Goal: Communication & Community: Connect with others

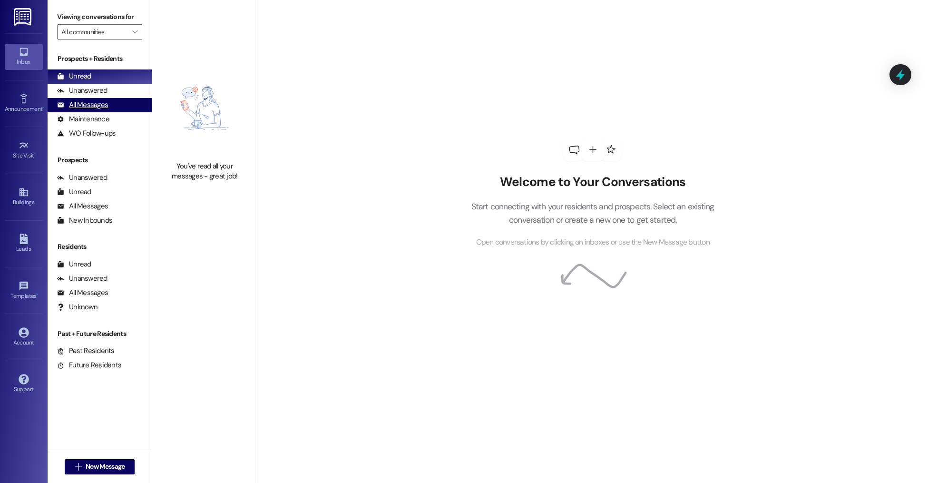
click at [97, 112] on div "All Messages (undefined)" at bounding box center [100, 105] width 104 height 14
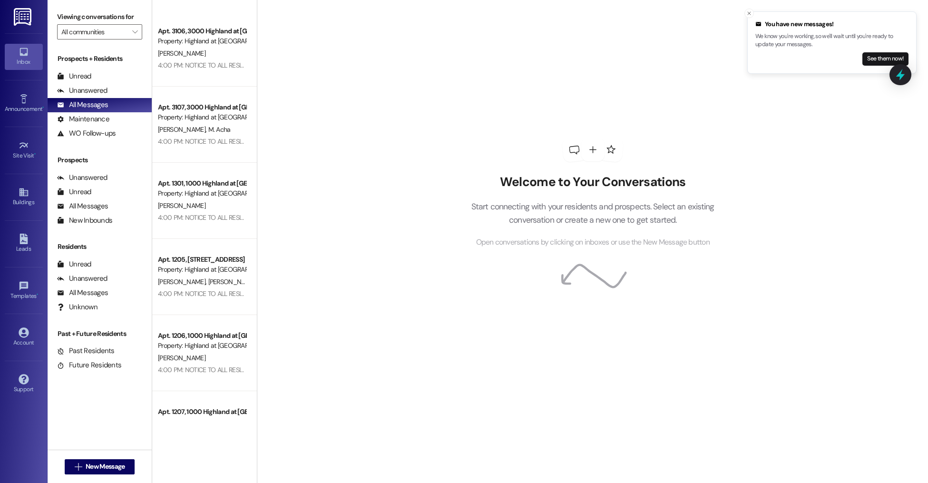
scroll to position [3389, 0]
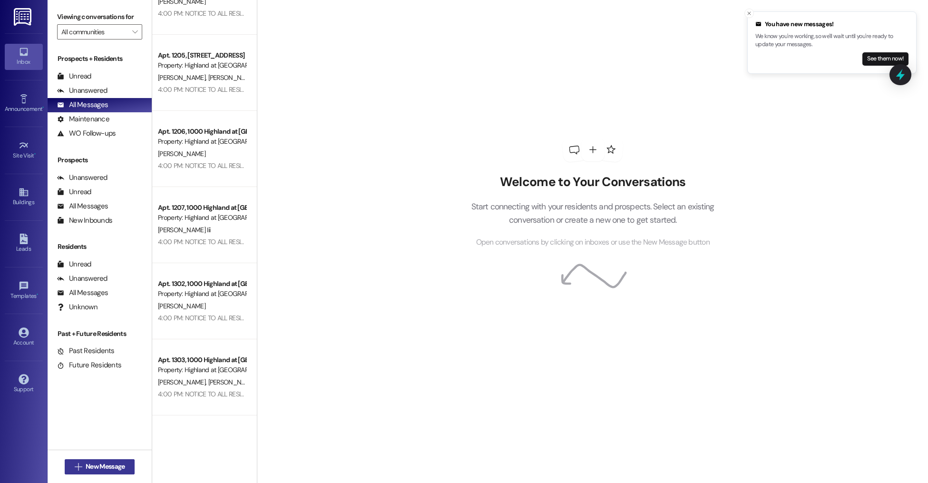
click at [123, 465] on span "New Message" at bounding box center [105, 466] width 43 height 10
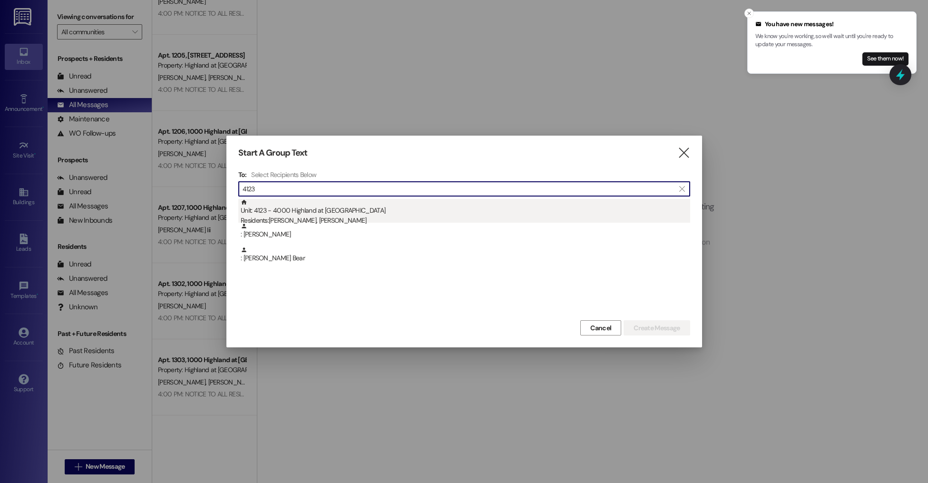
type input "4123"
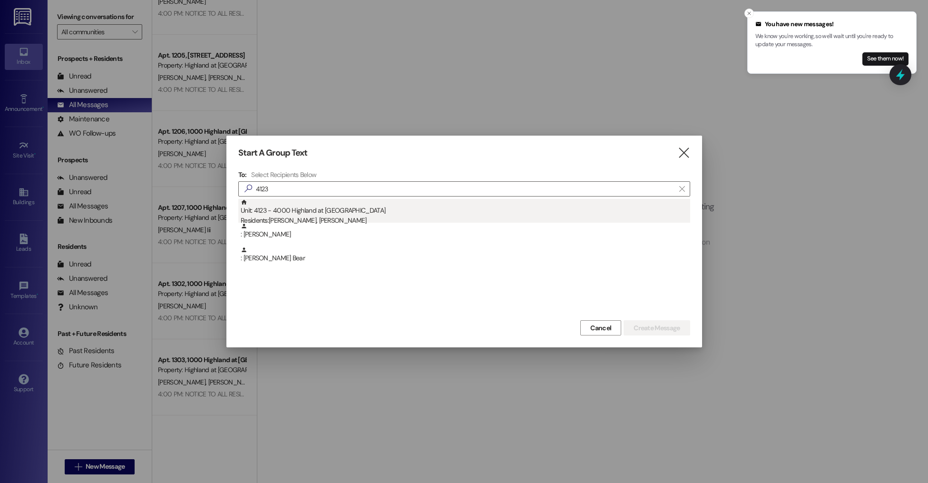
click at [348, 214] on div "Unit: 4123 - 4000 Highland at [GEOGRAPHIC_DATA] Residents: [PERSON_NAME] Bear, …" at bounding box center [465, 212] width 449 height 27
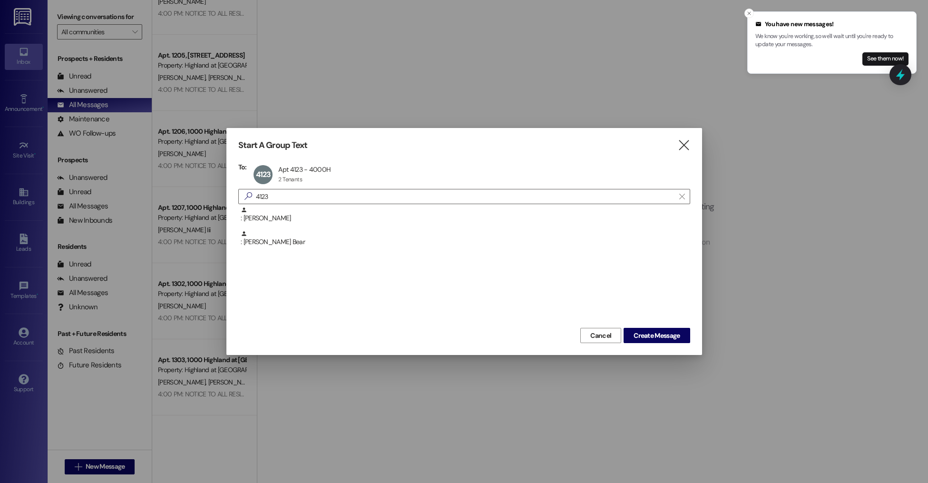
click at [646, 326] on div "Cancel Create Message" at bounding box center [464, 334] width 452 height 18
click at [645, 334] on span "Create Message" at bounding box center [656, 336] width 46 height 10
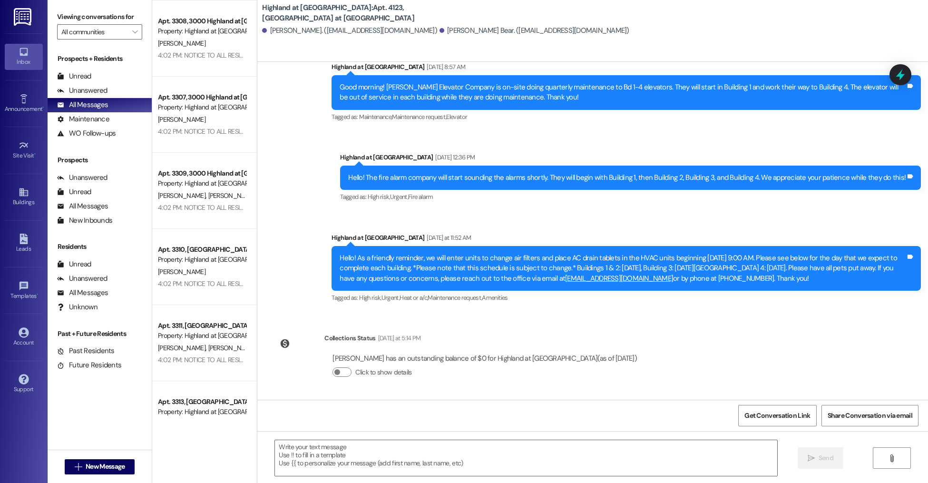
scroll to position [151, 0]
click at [86, 462] on span "New Message" at bounding box center [105, 466] width 39 height 10
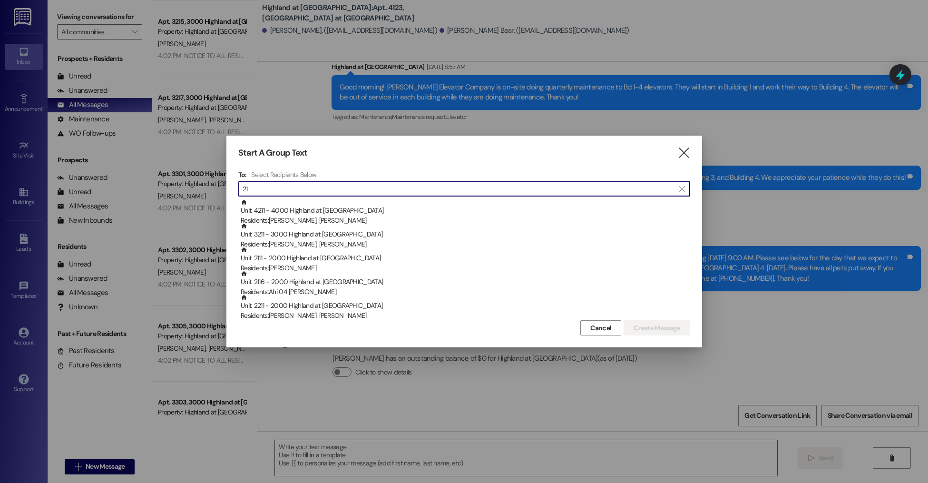
type input "2"
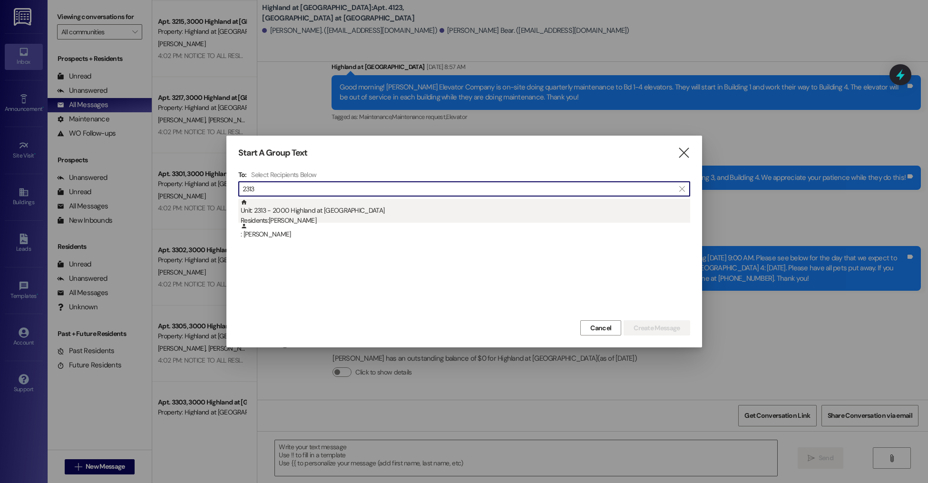
type input "2313"
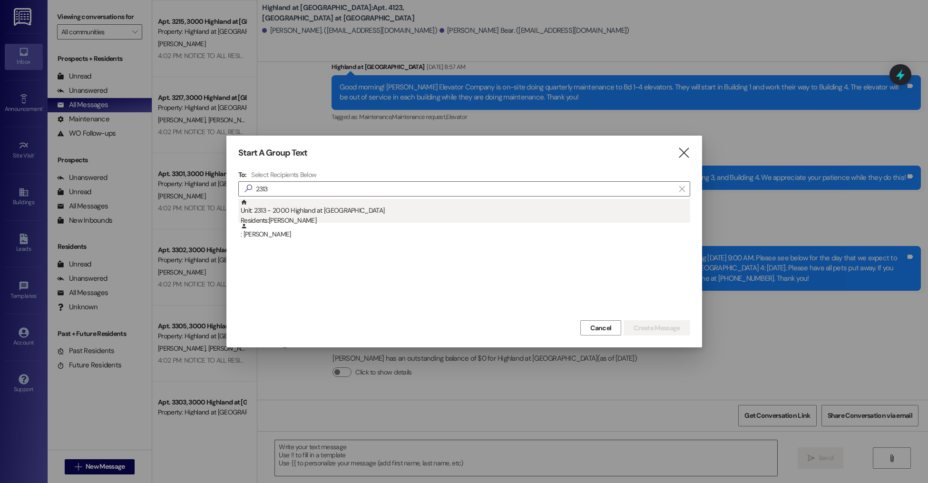
click at [383, 213] on div "Unit: 2313 - 2000 Highland at Spring Hill Residents: Nicholas Phakonekham" at bounding box center [465, 212] width 449 height 27
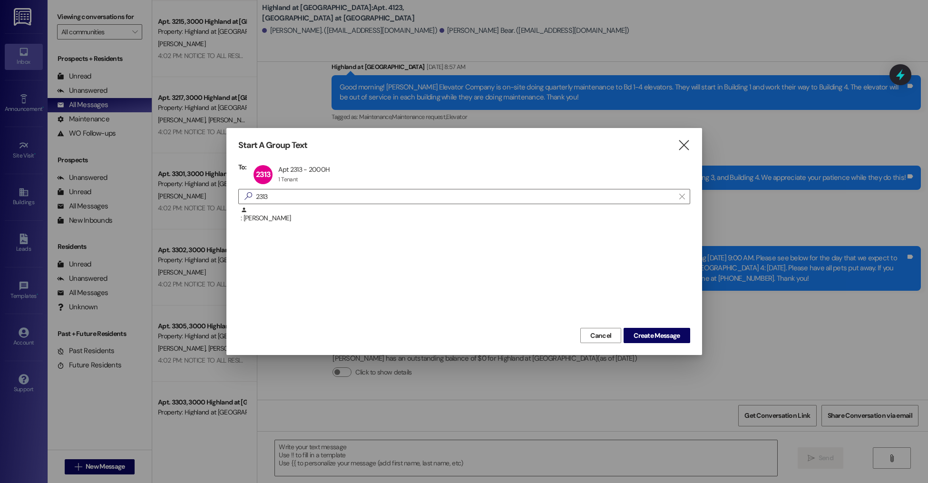
drag, startPoint x: 649, startPoint y: 337, endPoint x: 624, endPoint y: 351, distance: 28.5
click at [649, 337] on span "Create Message" at bounding box center [656, 336] width 46 height 10
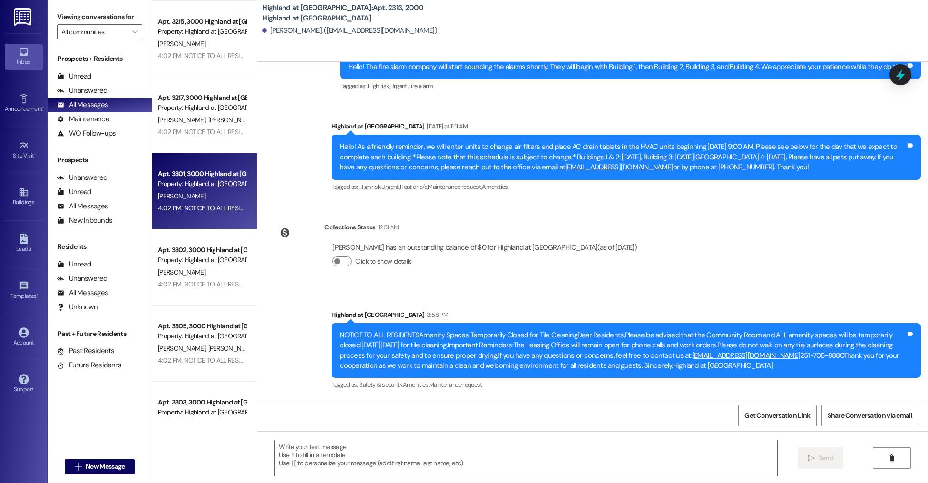
scroll to position [0, 0]
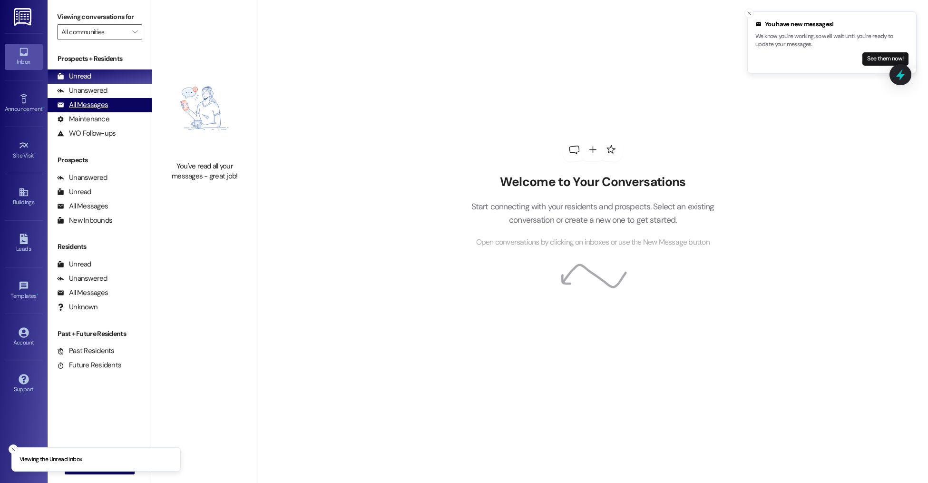
click at [120, 103] on div "All Messages (undefined)" at bounding box center [100, 105] width 104 height 14
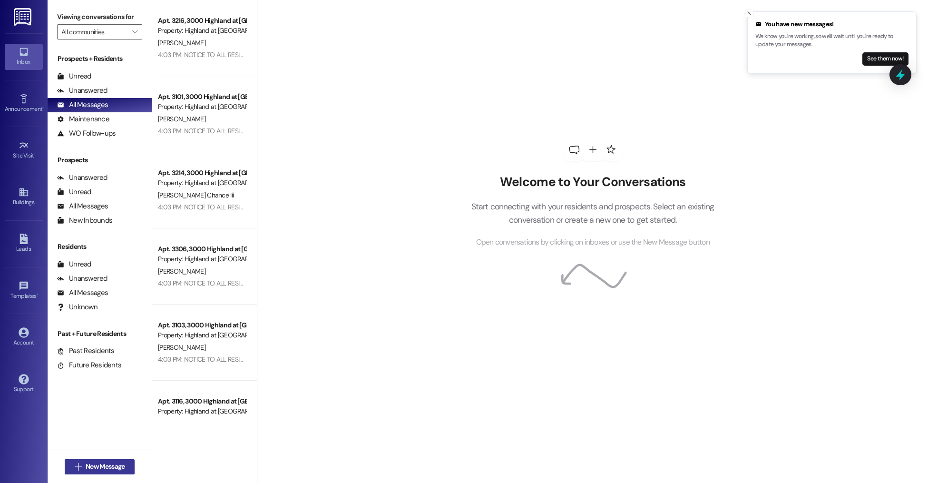
click at [104, 470] on span "New Message" at bounding box center [105, 466] width 39 height 10
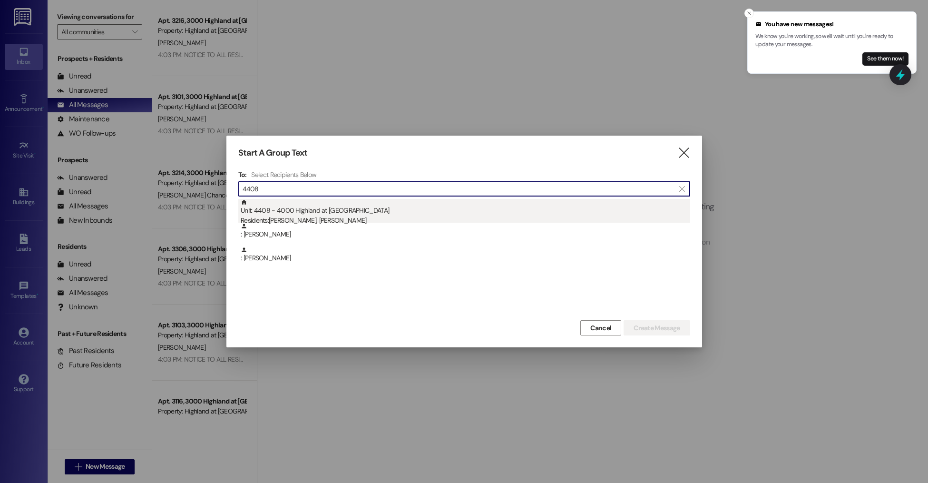
type input "4408"
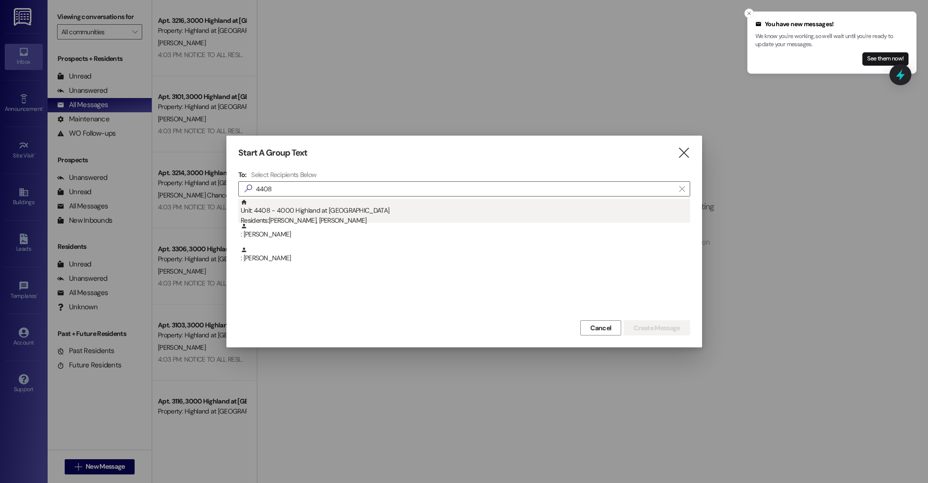
click at [286, 217] on div "Residents: William Mclaughlin, Theresa Mclaughlin" at bounding box center [465, 220] width 449 height 10
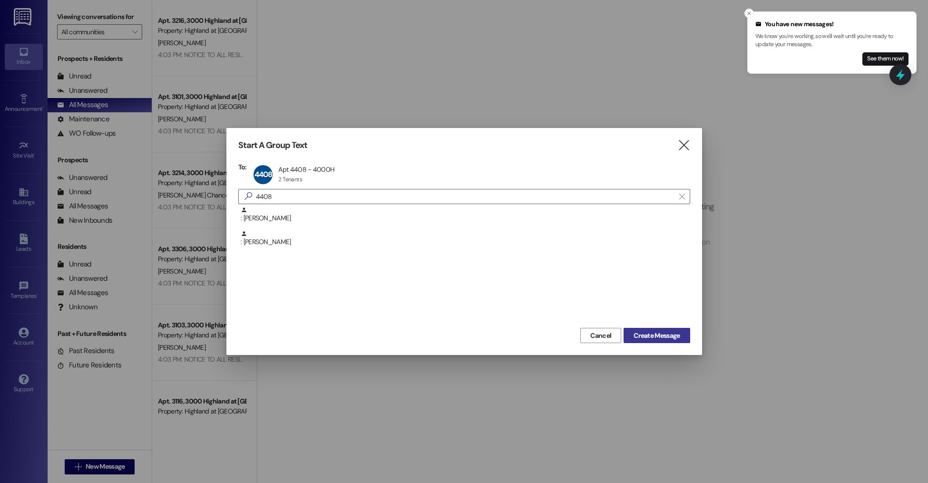
click at [655, 339] on span "Create Message" at bounding box center [656, 336] width 46 height 10
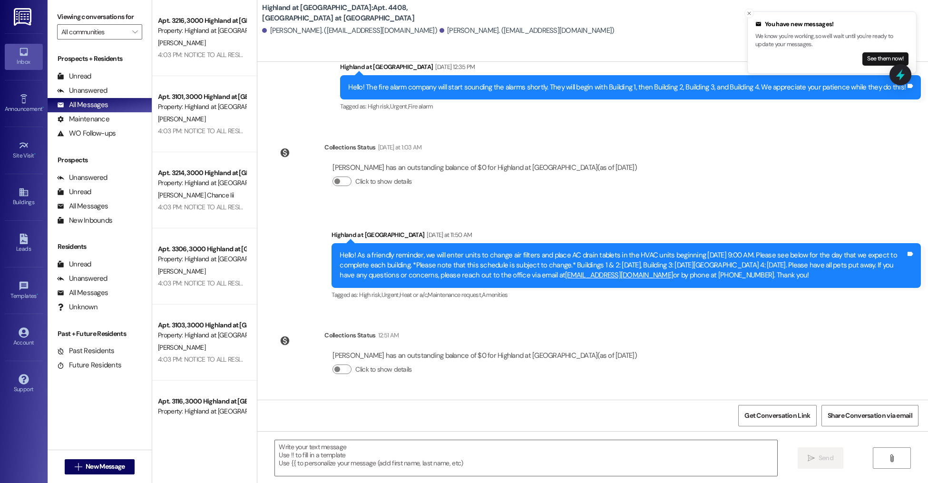
scroll to position [5912, 0]
